Goal: Navigation & Orientation: Understand site structure

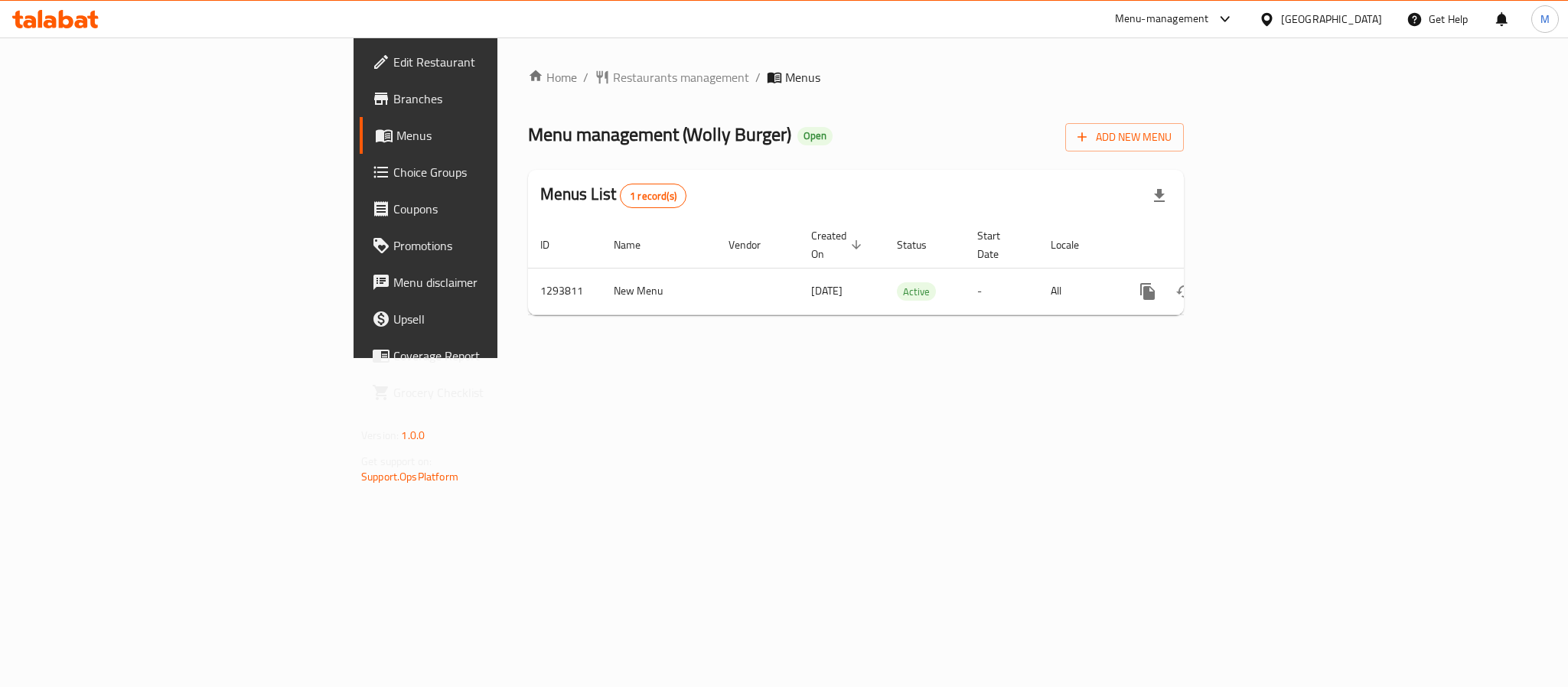
click at [1042, 184] on div "Menus List 1 record(s)" at bounding box center [856, 196] width 656 height 52
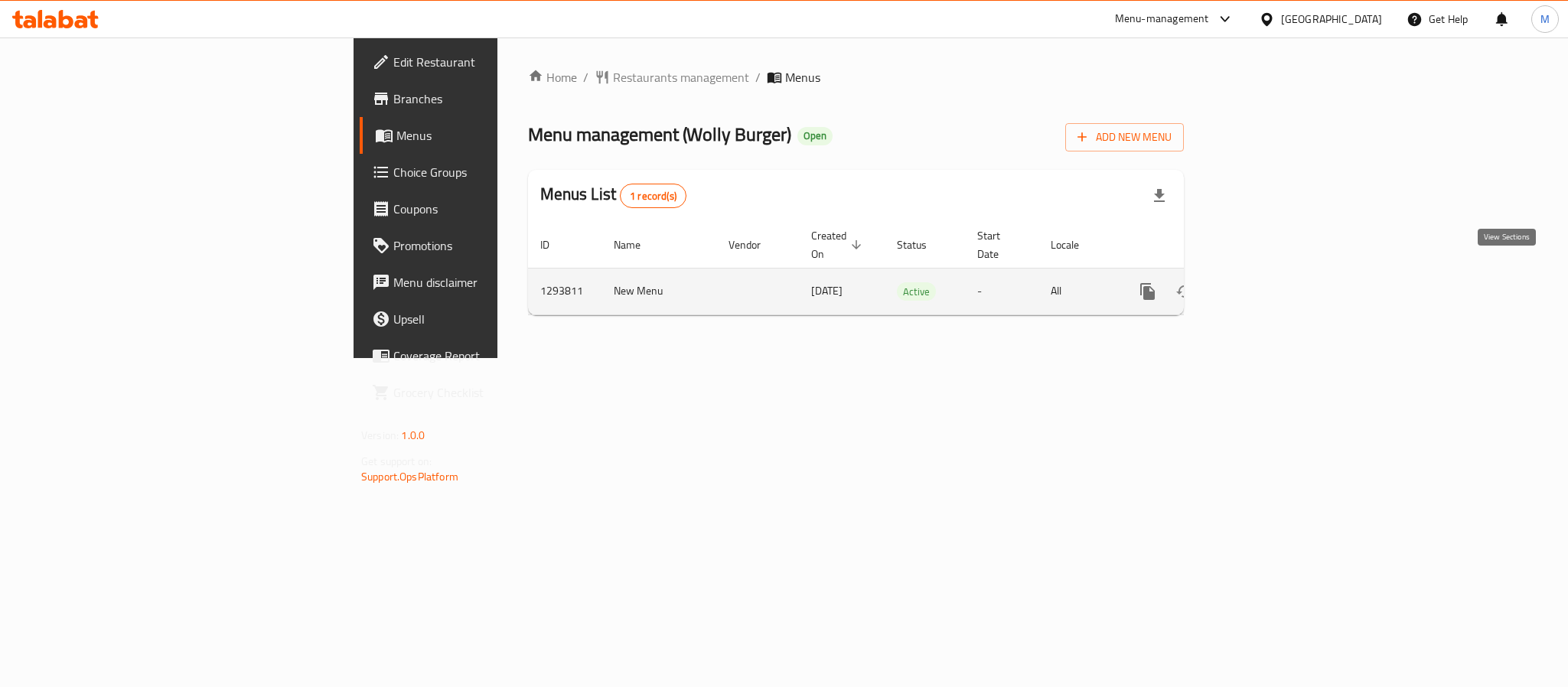
click at [1277, 273] on link "enhanced table" at bounding box center [1258, 291] width 37 height 37
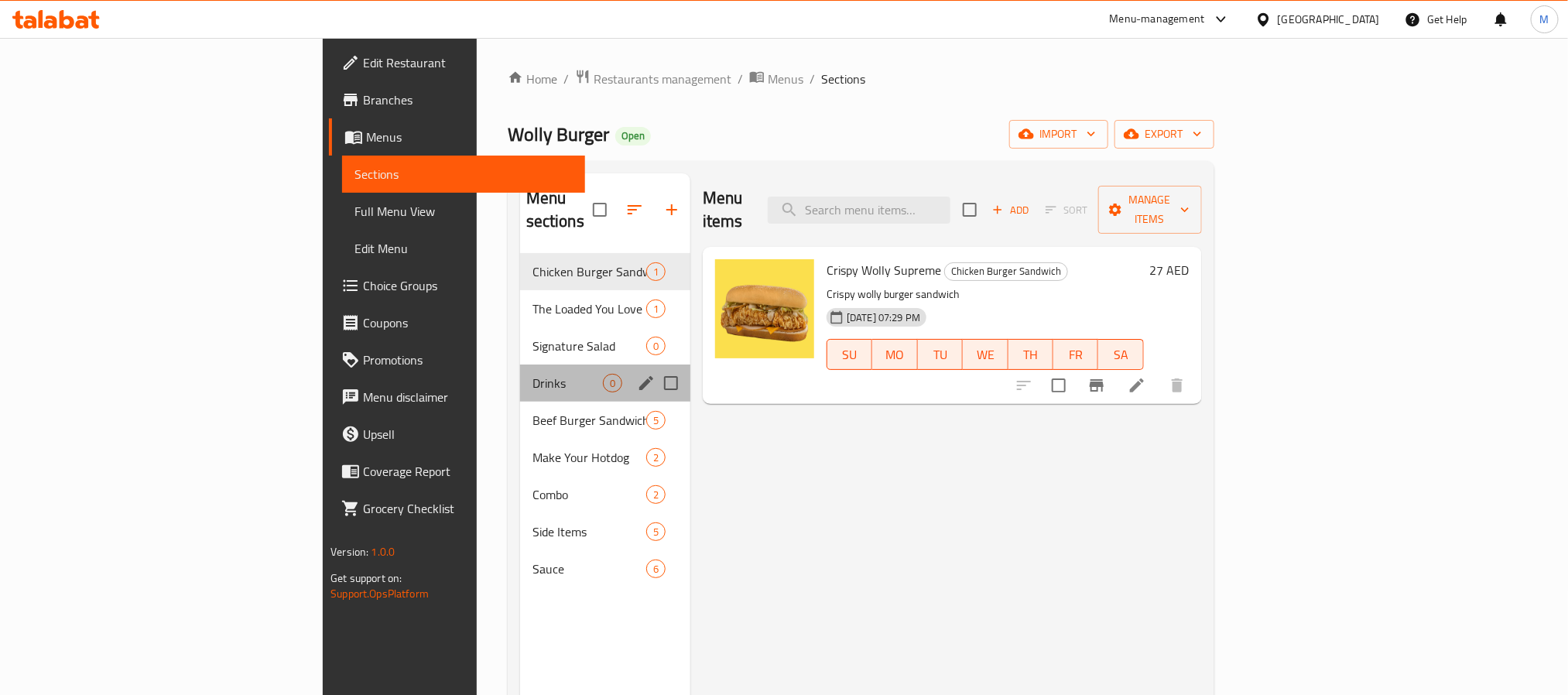
click at [520, 370] on div "Drinks 0" at bounding box center [605, 383] width 170 height 37
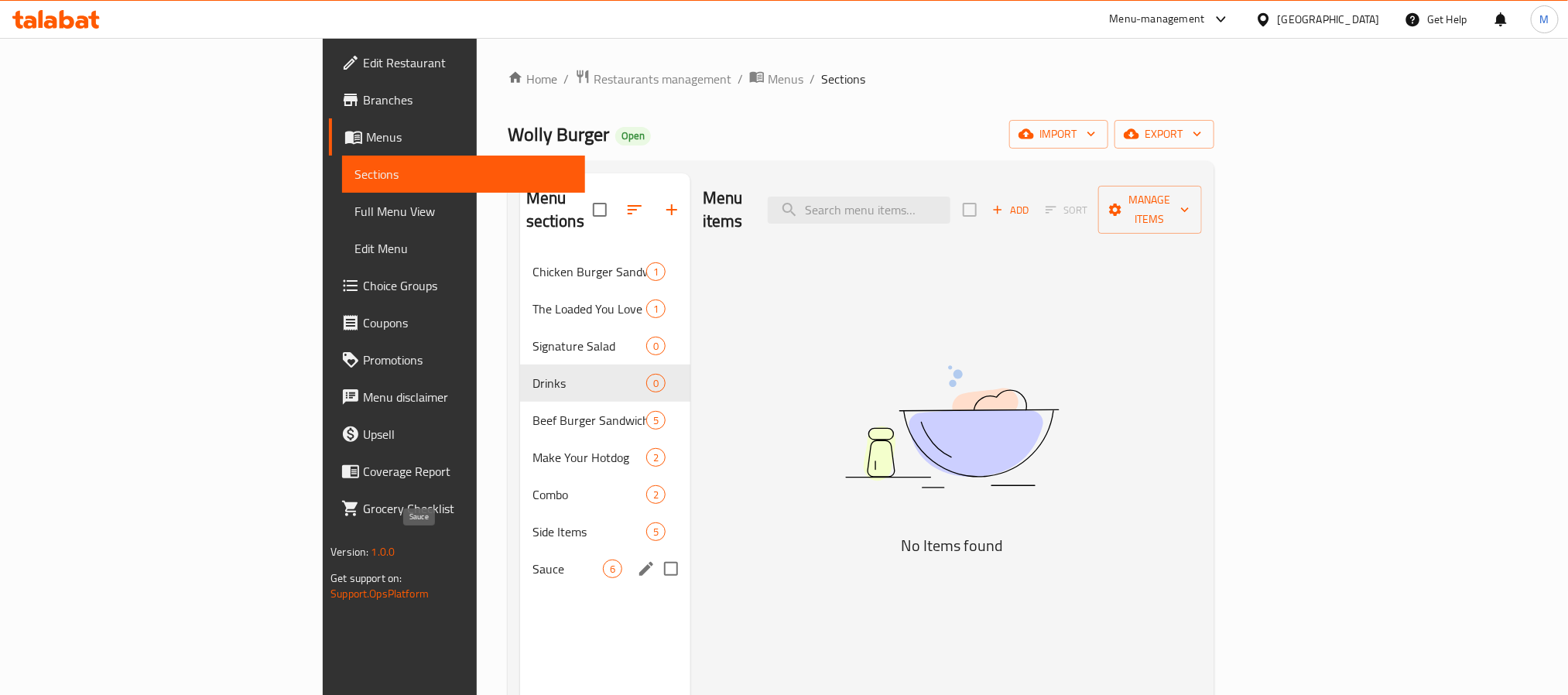
click at [533, 560] on span "Sauce" at bounding box center [568, 569] width 71 height 19
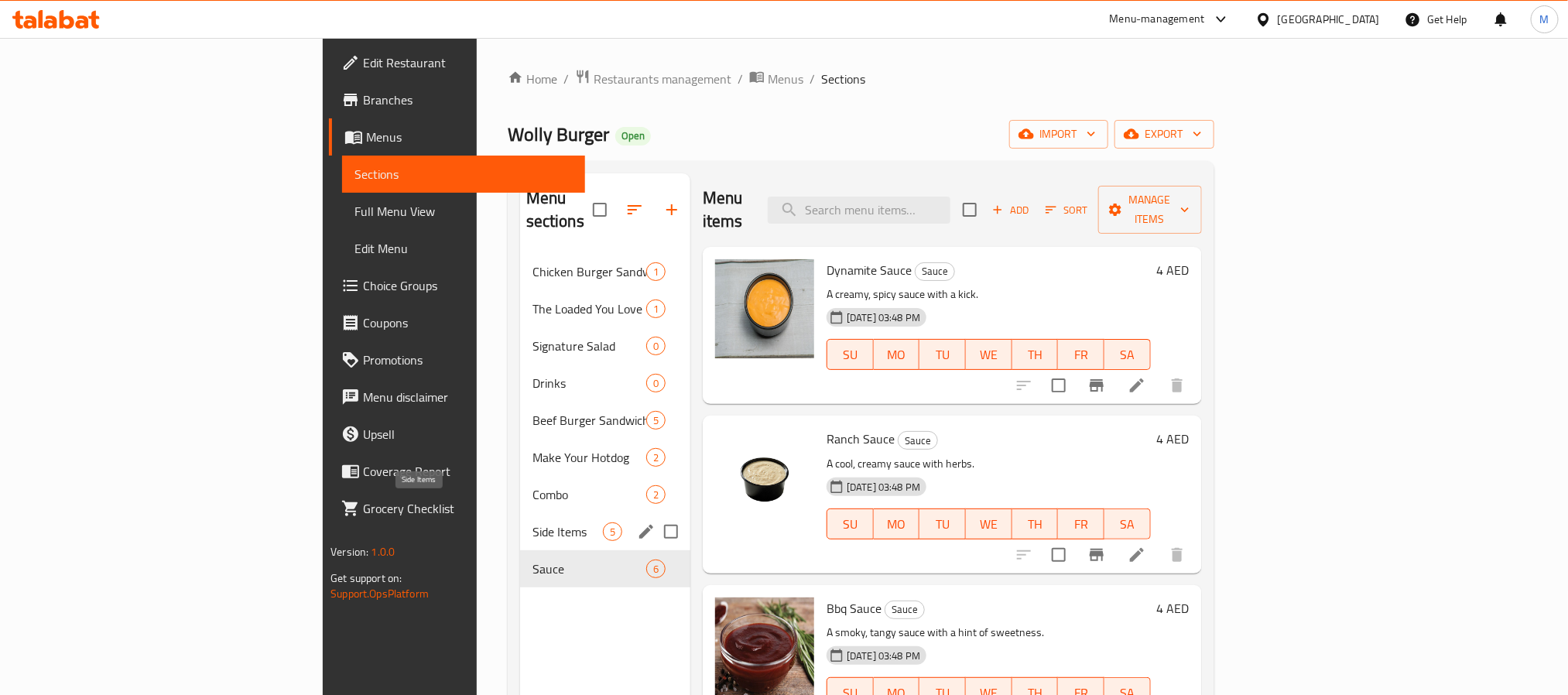
click at [533, 522] on span "Side Items" at bounding box center [568, 531] width 71 height 19
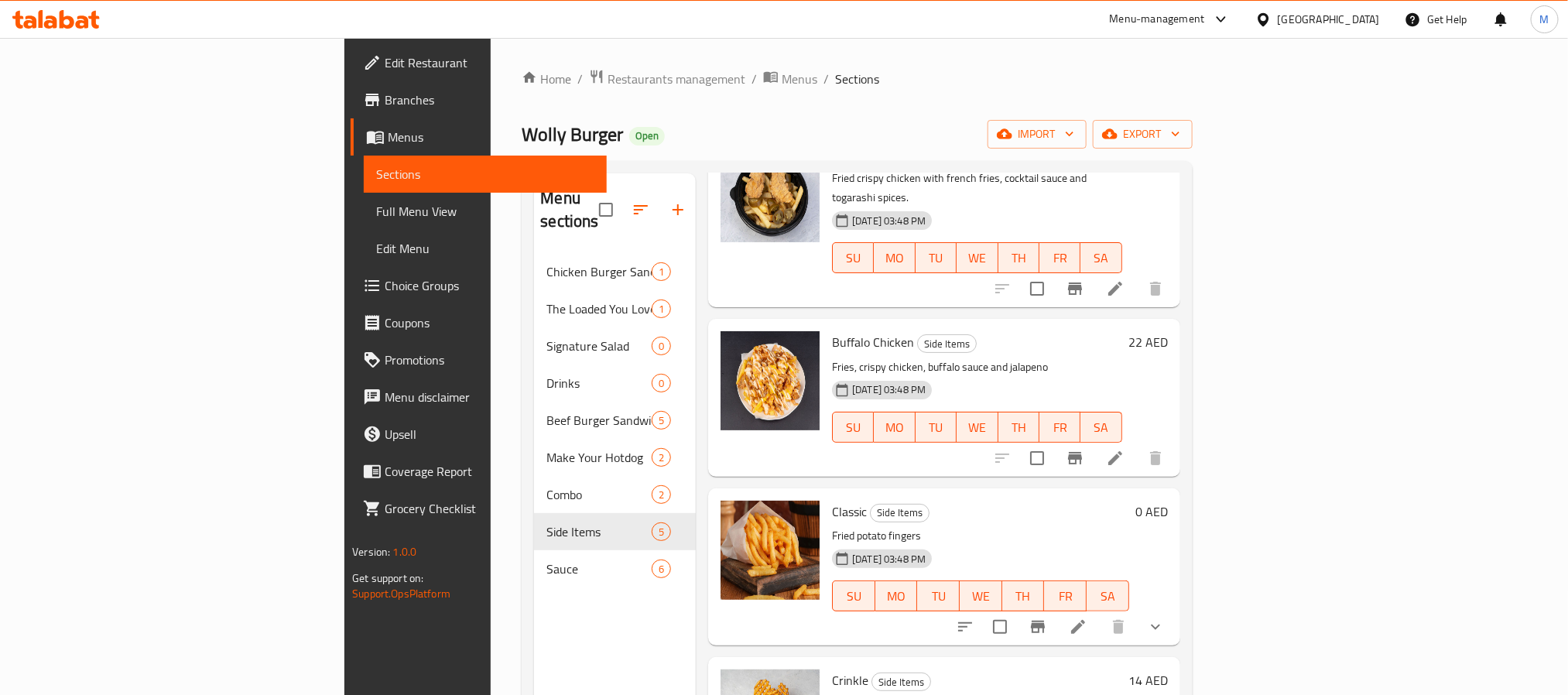
scroll to position [188, 0]
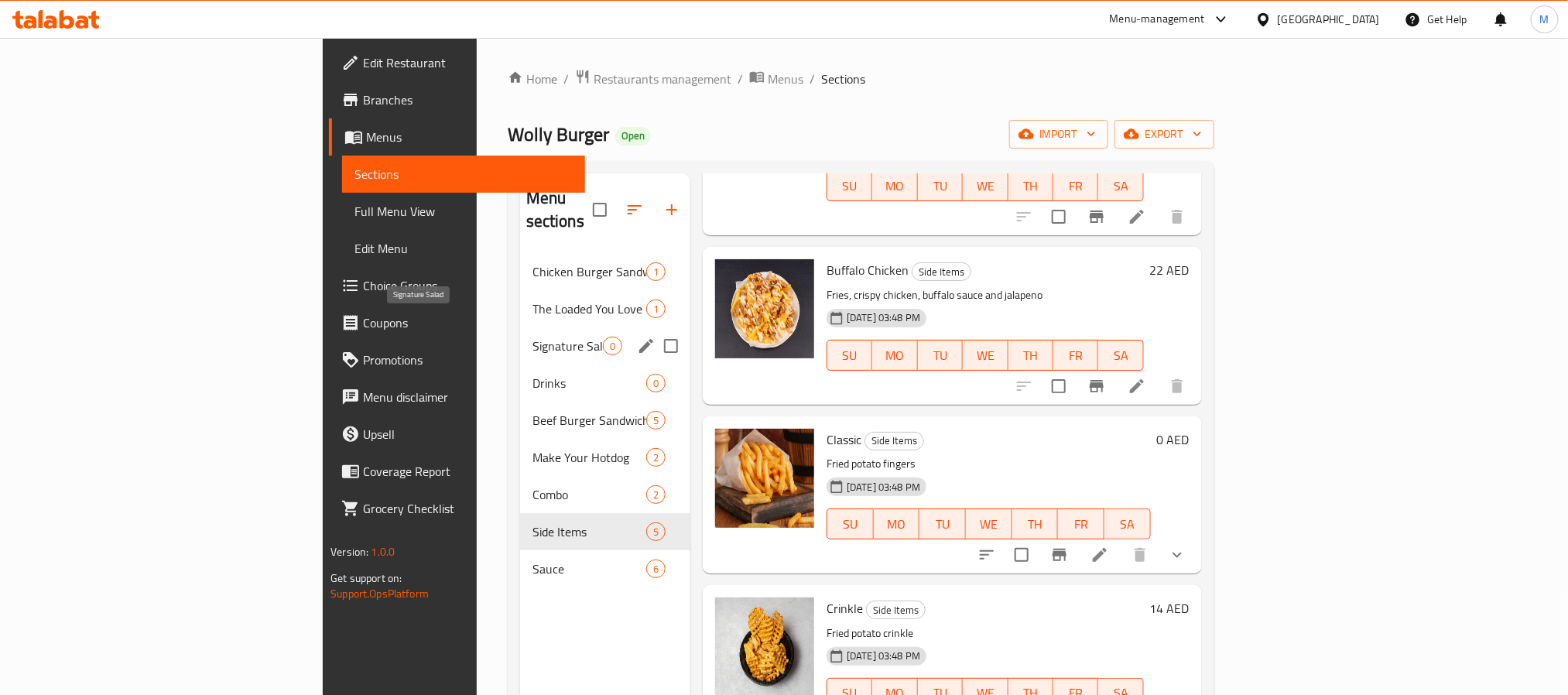
click at [533, 337] on span "Signature Salad" at bounding box center [568, 346] width 71 height 19
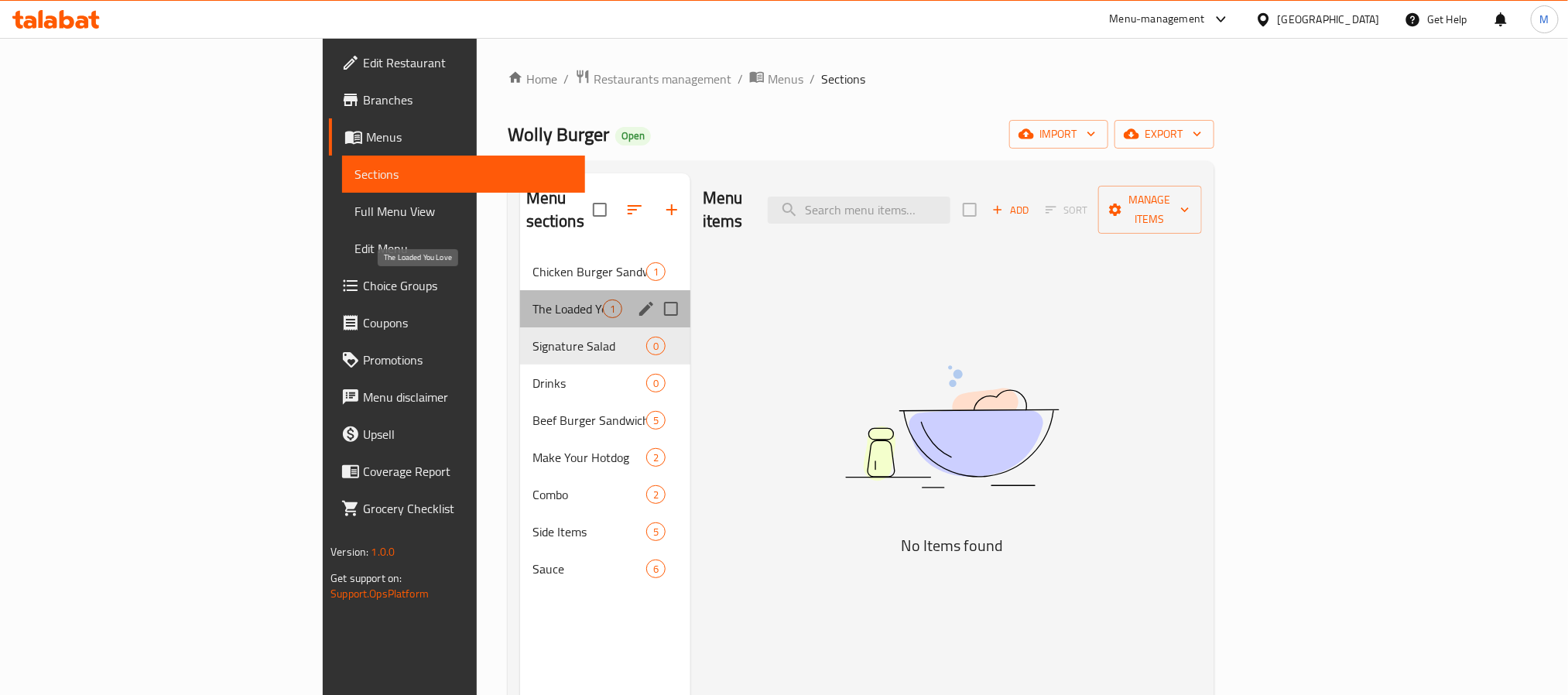
click at [533, 300] on span "The Loaded You Love" at bounding box center [568, 309] width 71 height 19
